Goal: Task Accomplishment & Management: Complete application form

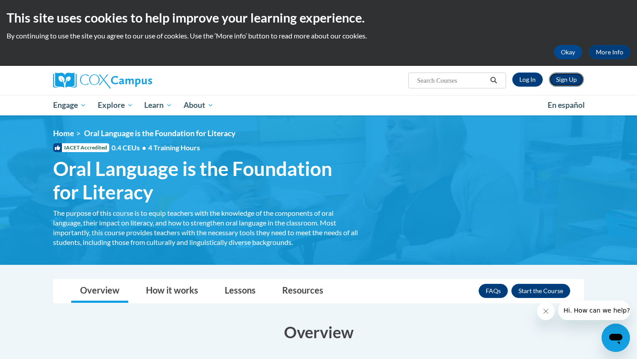
click at [566, 80] on link "Sign Up" at bounding box center [566, 80] width 35 height 14
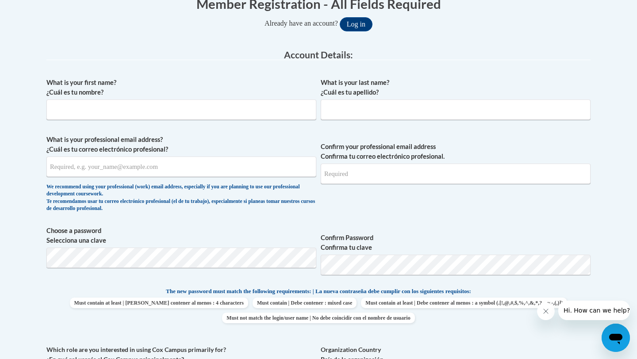
scroll to position [195, 0]
click at [175, 111] on input "What is your first name? ¿Cuál es tu nombre?" at bounding box center [181, 109] width 270 height 20
type input "Brianna"
type input "Knight"
type input "briannayknight@gmail.com"
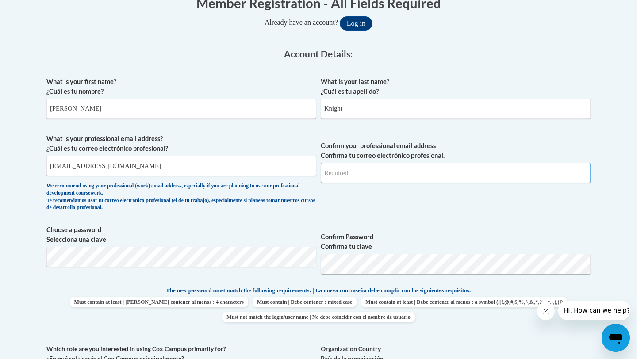
type input "briannayknight@gmail.com"
drag, startPoint x: 197, startPoint y: 169, endPoint x: 43, endPoint y: 152, distance: 155.2
click at [43, 152] on div "Member Registration - All Fields Required Already have an account? Log in Prefe…" at bounding box center [318, 330] width 557 height 690
type input "brknight@valdosta.edu"
drag, startPoint x: 410, startPoint y: 168, endPoint x: 260, endPoint y: 167, distance: 150.3
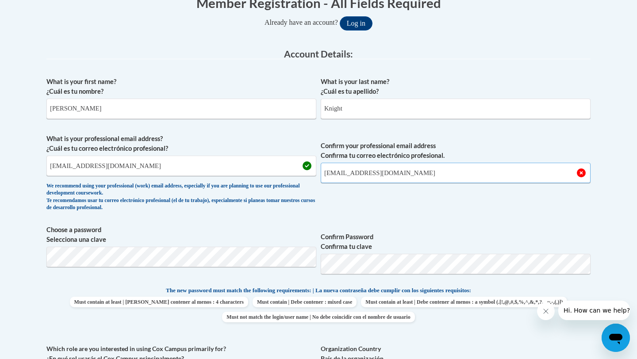
click at [260, 167] on span "What is your professional email address? ¿Cuál es tu correo electrónico profesi…" at bounding box center [318, 175] width 544 height 82
drag, startPoint x: 465, startPoint y: 172, endPoint x: 287, endPoint y: 172, distance: 177.7
click at [287, 172] on span "What is your professional email address? ¿Cuál es tu correo electrónico profesi…" at bounding box center [318, 175] width 544 height 82
type input "brknight@valdosta.edu"
click at [495, 214] on span "Confirm your professional email address Confirma tu correo electrónico profesio…" at bounding box center [456, 175] width 270 height 82
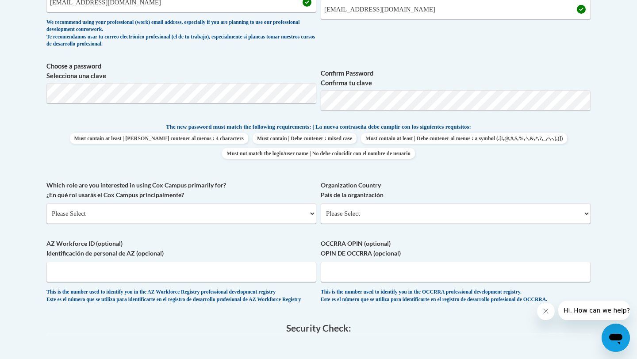
scroll to position [371, 0]
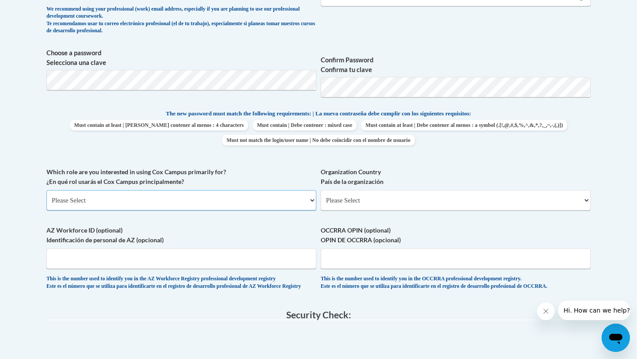
click at [173, 193] on select "Please Select College/University | Colegio/Universidad Community/Nonprofit Part…" at bounding box center [181, 200] width 270 height 20
select select "5a18ea06-2b54-4451-96f2-d152daf9eac5"
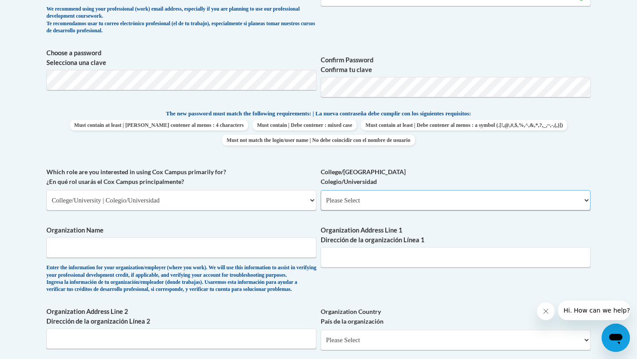
click at [403, 202] on select "Please Select College/University Staff | Empleado universitario College/Univers…" at bounding box center [456, 200] width 270 height 20
select select "99b32b07-cffc-426c-8bf6-0cd77760d84b"
click at [179, 254] on input "Organization Name" at bounding box center [181, 247] width 270 height 20
type input "v"
type input "Valdosta State University"
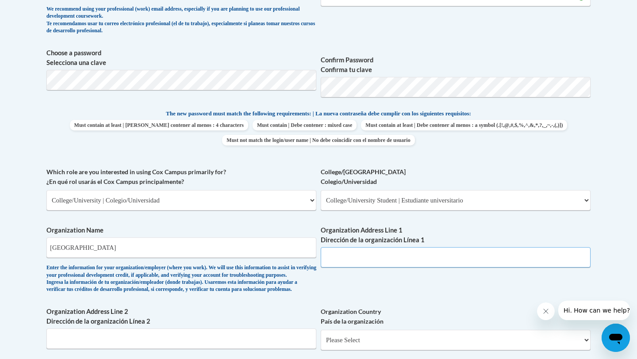
click at [382, 252] on input "Organization Address Line 1 Dirección de la organización Línea 1" at bounding box center [456, 257] width 270 height 20
click at [524, 227] on label "Organization Address Line 1 Dirección de la organización Línea 1" at bounding box center [456, 234] width 270 height 19
click at [524, 247] on input "Organization Address Line 1 Dirección de la organización Línea 1" at bounding box center [456, 257] width 270 height 20
drag, startPoint x: 439, startPoint y: 256, endPoint x: 224, endPoint y: 256, distance: 215.3
click at [224, 256] on div "What is your first name? ¿Cuál es tu nombre? Brianna What is your last name? ¿C…" at bounding box center [318, 167] width 544 height 543
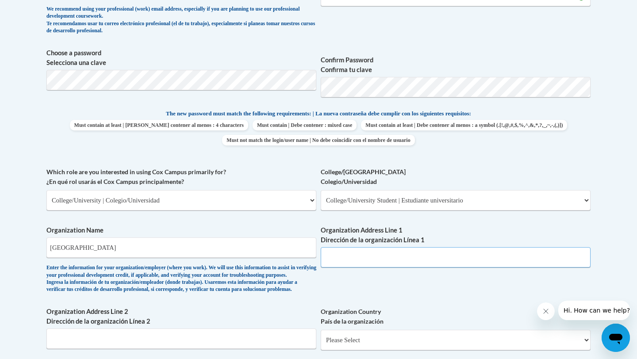
drag, startPoint x: 377, startPoint y: 259, endPoint x: 309, endPoint y: 257, distance: 68.1
click at [309, 257] on div "What is your first name? ¿Cuál es tu nombre? Brianna What is your last name? ¿C…" at bounding box center [318, 167] width 544 height 543
click at [362, 255] on input "Organization Address Line 1 Dirección de la organización Línea 1" at bounding box center [456, 257] width 270 height 20
click at [357, 258] on input "Organization Address Line 1 Dirección de la organización Línea 1" at bounding box center [456, 257] width 270 height 20
drag, startPoint x: 357, startPoint y: 258, endPoint x: 362, endPoint y: 258, distance: 4.9
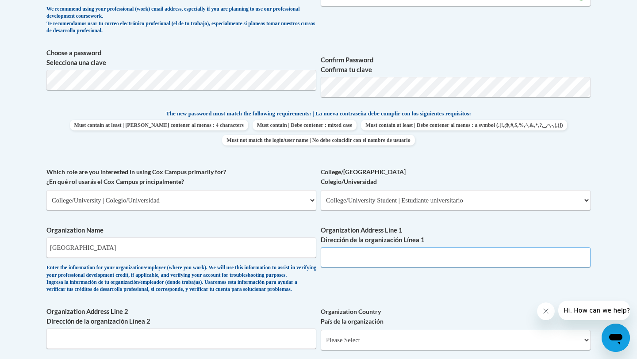
click at [357, 258] on input "Organization Address Line 1 Dirección de la organización Línea 1" at bounding box center [456, 257] width 270 height 20
click at [362, 258] on input "Organization Address Line 1 Dirección de la organización Línea 1" at bounding box center [456, 257] width 270 height 20
click at [378, 292] on div "What is your first name? ¿Cuál es tu nombre? Brianna What is your last name? ¿C…" at bounding box center [318, 167] width 544 height 543
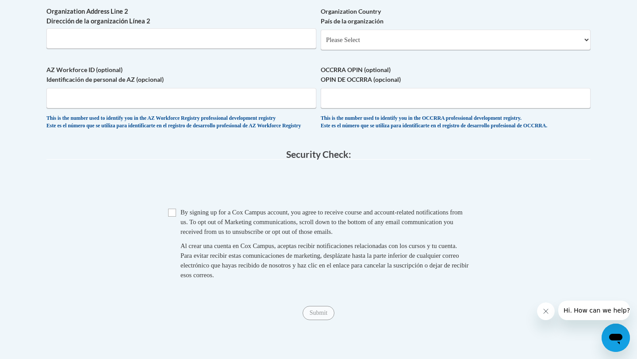
scroll to position [672, 0]
click at [173, 216] on input "Checkbox" at bounding box center [172, 212] width 8 height 8
checkbox input "true"
click at [325, 320] on input "Submit" at bounding box center [318, 313] width 32 height 14
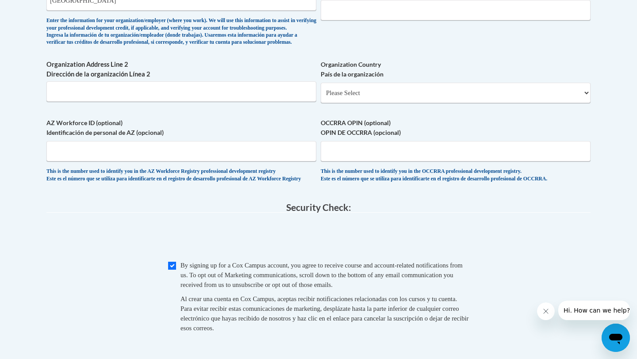
click at [516, 297] on div "Checkbox By signing up for a Cox Campus account, you agree to receive course an…" at bounding box center [318, 300] width 544 height 81
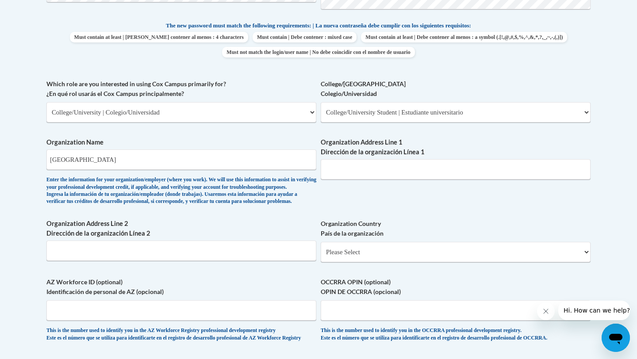
scroll to position [703, 0]
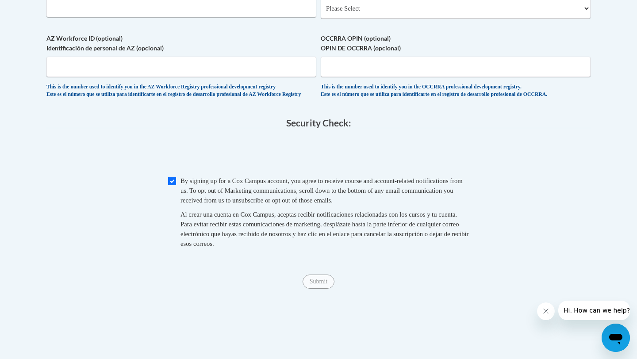
click at [142, 128] on legend "Security Check:" at bounding box center [318, 123] width 544 height 10
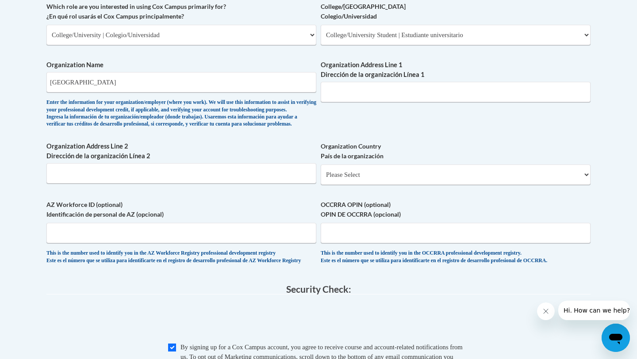
scroll to position [526, 0]
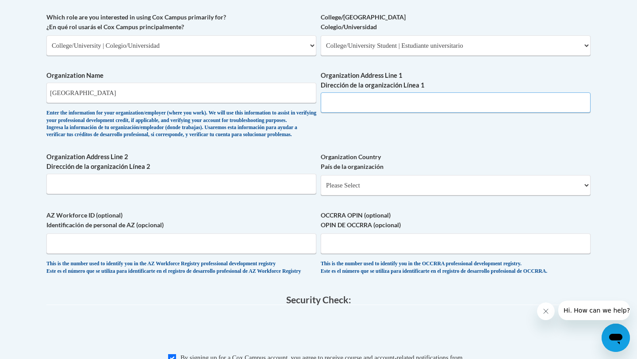
click at [329, 107] on input "Organization Address Line 1 Dirección de la organización Línea 1" at bounding box center [456, 102] width 270 height 20
click at [387, 107] on input "1500 N Patterson" at bounding box center [456, 102] width 270 height 20
type input "1500 N Patterson St"
click at [376, 195] on select "Please Select United States | Estados Unidos Outside of the United States | Fue…" at bounding box center [456, 185] width 270 height 20
select select "ad49bcad-a171-4b2e-b99c-48b446064914"
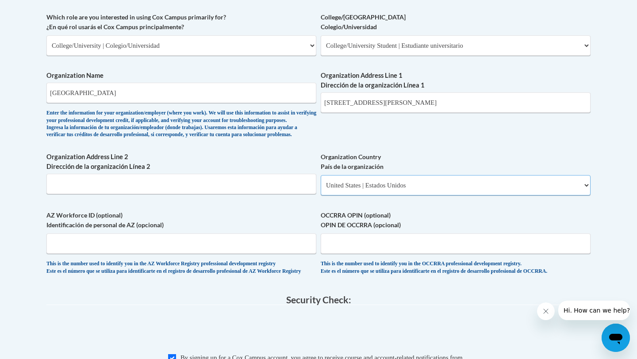
select select
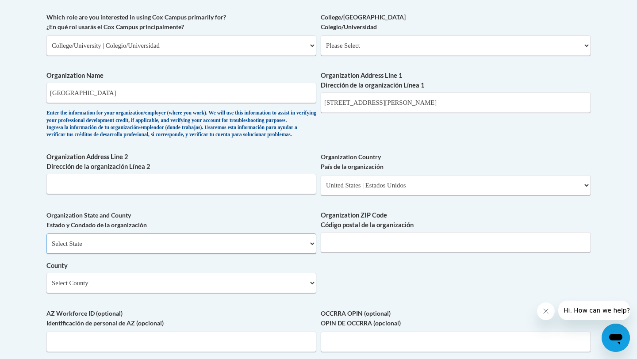
click at [174, 254] on select "Select State Alabama Alaska Arizona Arkansas California Colorado Connecticut De…" at bounding box center [181, 243] width 270 height 20
select select "Georgia"
click at [111, 293] on select "Select County Appling Atkinson Bacon Baker Baldwin Banks Barrow Bartow Ben Hill…" at bounding box center [181, 283] width 270 height 20
select select "Lowndes"
click at [381, 252] on input "Organization ZIP Code Código postal de la organización" at bounding box center [456, 242] width 270 height 20
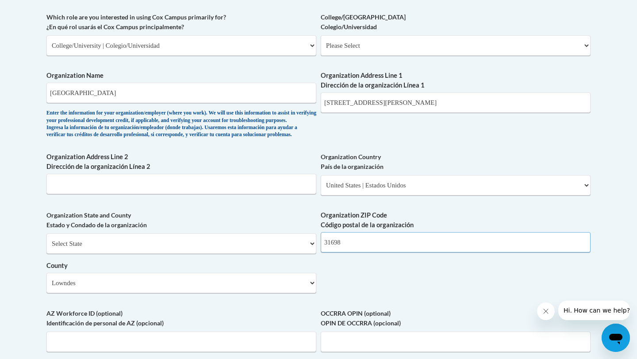
type input "31698"
click at [488, 164] on div "What is your first name? ¿Cuál es tu nombre? Brianna What is your last name? ¿C…" at bounding box center [318, 61] width 544 height 641
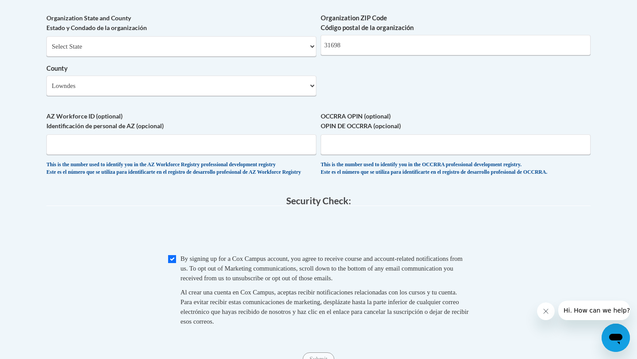
scroll to position [738, 0]
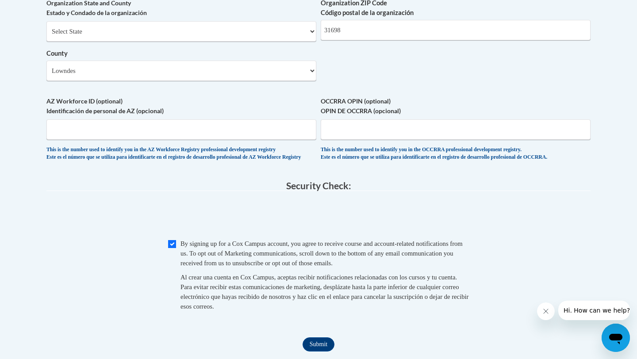
click at [493, 222] on span "0cAFcWeA6uFGSD7MjGUWIBs--AN5LV_fQaMlW8UaBG-a7WZkM0sZ1zC52UdW6lhmBbKlF1zfIrVftf8…" at bounding box center [318, 217] width 544 height 34
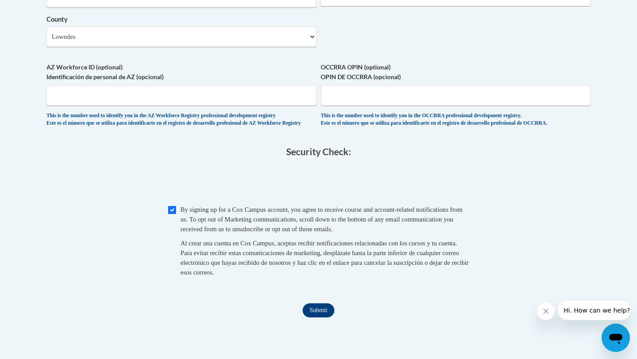
scroll to position [774, 0]
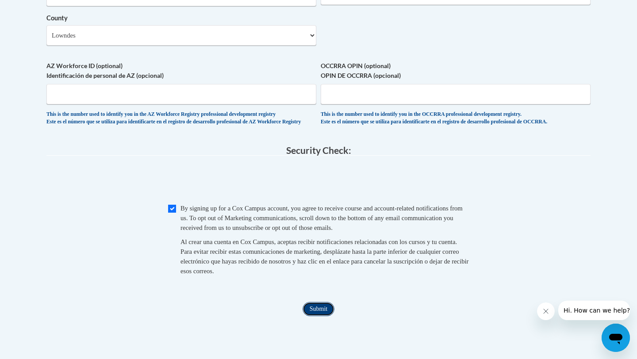
click at [313, 316] on input "Submit" at bounding box center [318, 309] width 32 height 14
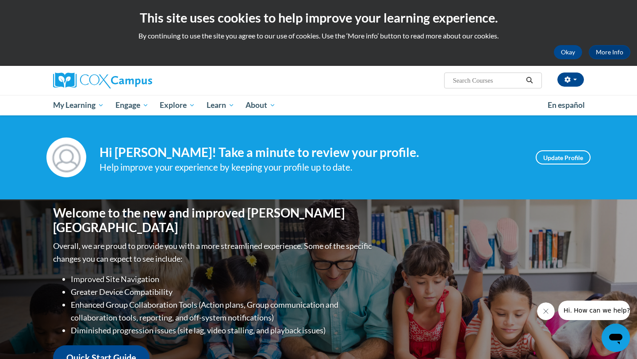
click at [321, 167] on div "Help improve your experience by keeping your profile up to date." at bounding box center [310, 167] width 423 height 15
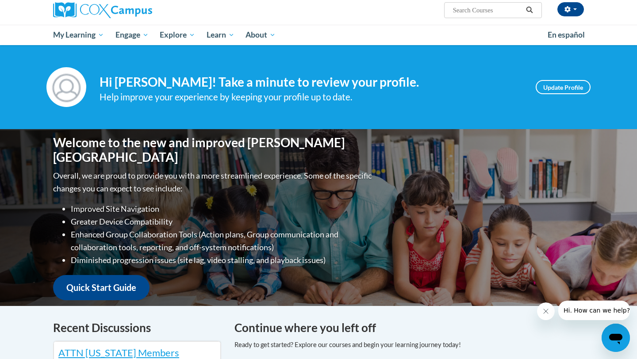
scroll to position [71, 0]
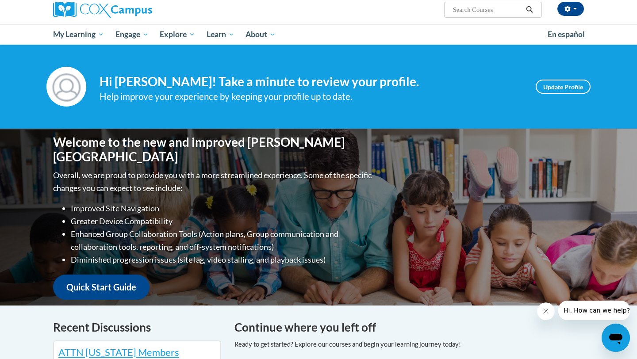
click at [419, 117] on div "Your profile Hi Brianna Knight! Take a minute to review your profile. Help impr…" at bounding box center [318, 87] width 637 height 84
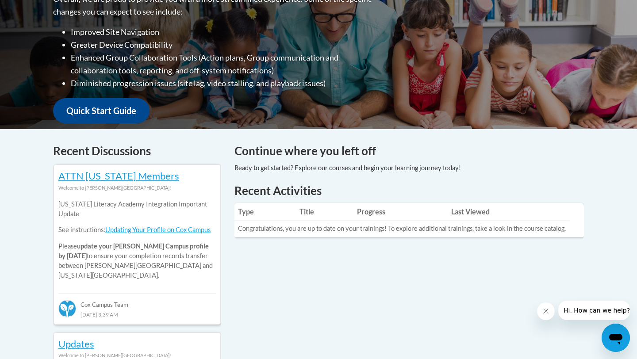
scroll to position [248, 0]
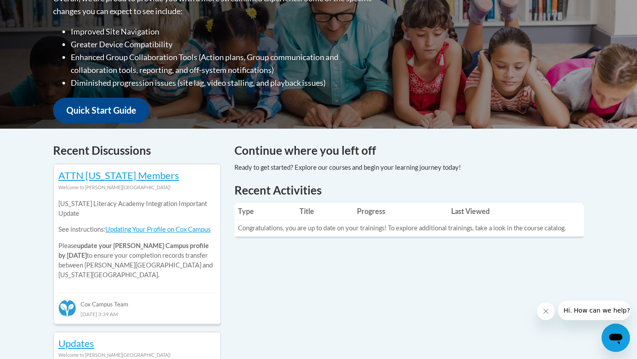
click at [218, 149] on h4 "Recent Discussions" at bounding box center [137, 150] width 168 height 17
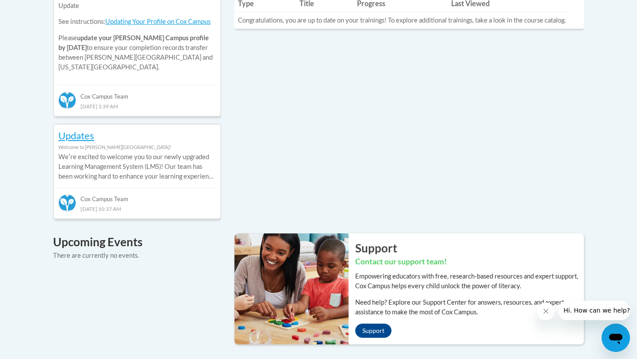
scroll to position [460, 0]
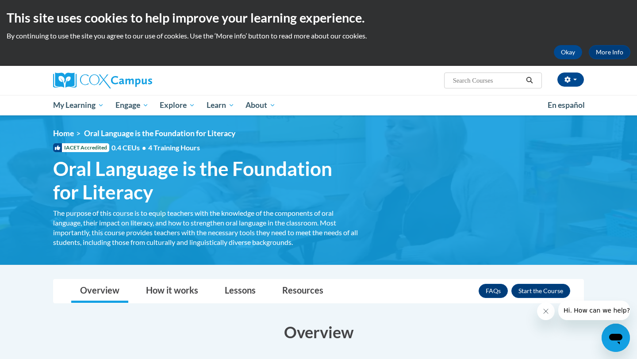
click at [371, 328] on h3 "Overview" at bounding box center [318, 332] width 531 height 22
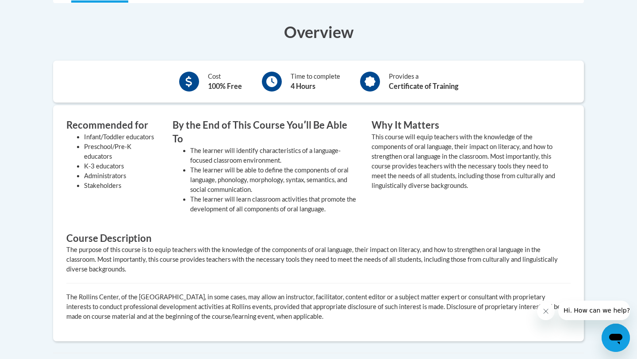
scroll to position [301, 0]
